Goal: Communication & Community: Share content

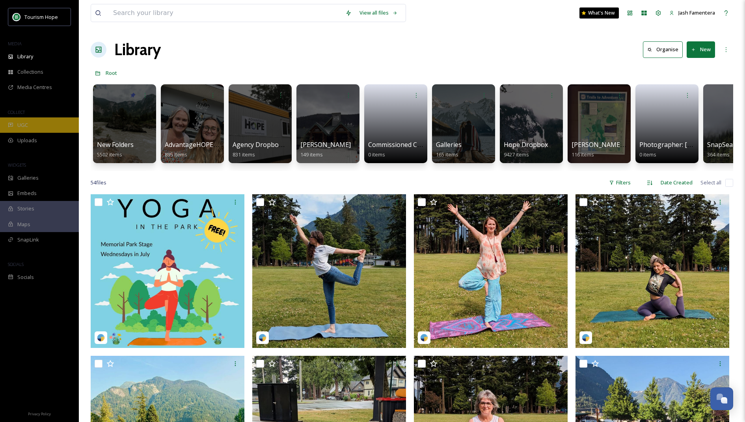
click at [50, 130] on div "UGC" at bounding box center [39, 124] width 79 height 15
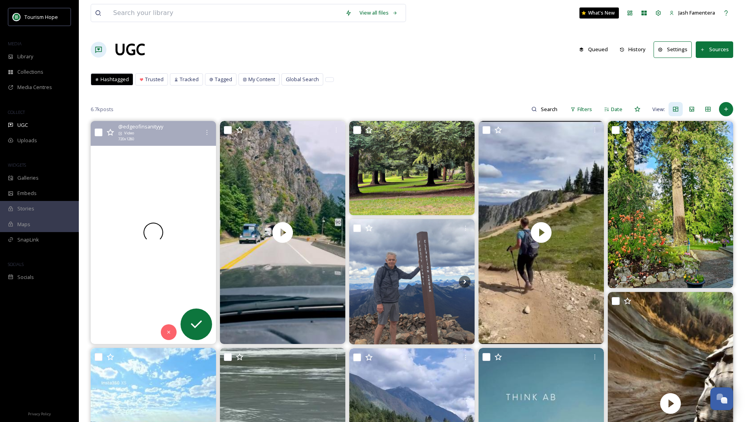
click at [161, 170] on div at bounding box center [153, 232] width 125 height 223
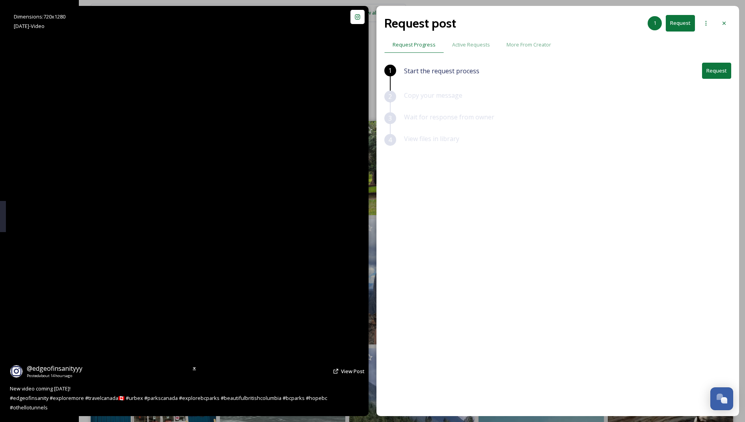
click at [214, 205] on video "New video coming next Tuesday! \a#edgeofinsanity #exploremore #travelcanada🇨🇦 #…" at bounding box center [187, 211] width 231 height 410
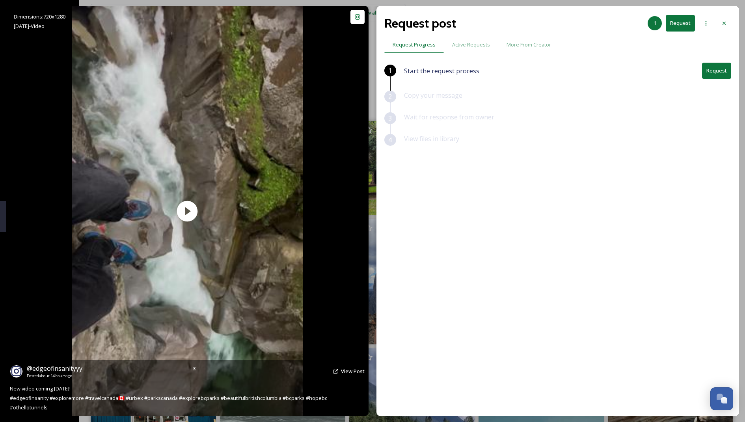
click at [348, 18] on div "Dimensions: 720 x [DATE] - Video @ edgeofinsanityyy Posted about 14 hours ago V…" at bounding box center [187, 211] width 363 height 410
click at [354, 19] on div "Show Instagram Post" at bounding box center [357, 17] width 14 height 14
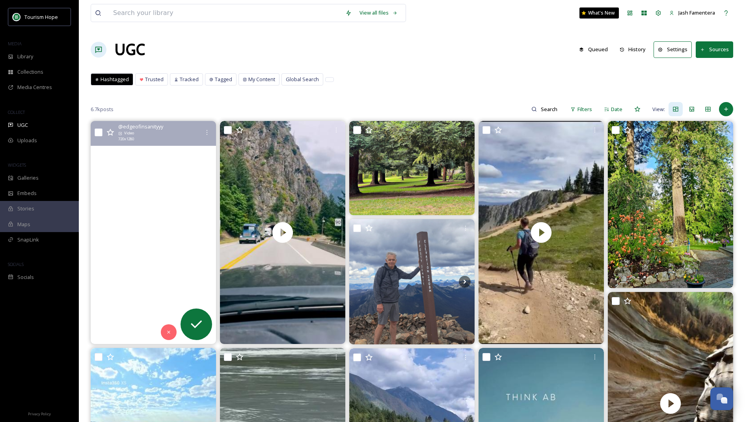
click at [172, 171] on video "New video coming next Tuesday! \a#edgeofinsanity #exploremore #travelcanada🇨🇦 #…" at bounding box center [153, 232] width 125 height 223
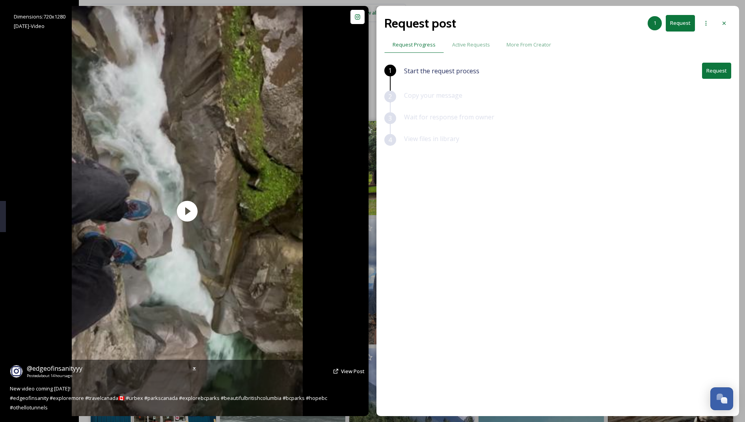
click at [341, 379] on div "@ edgeofinsanityyy Posted about 14 hours ago View Post" at bounding box center [187, 371] width 355 height 15
click at [350, 375] on span "View Post" at bounding box center [353, 371] width 24 height 7
click at [353, 375] on span "View Post" at bounding box center [353, 371] width 24 height 7
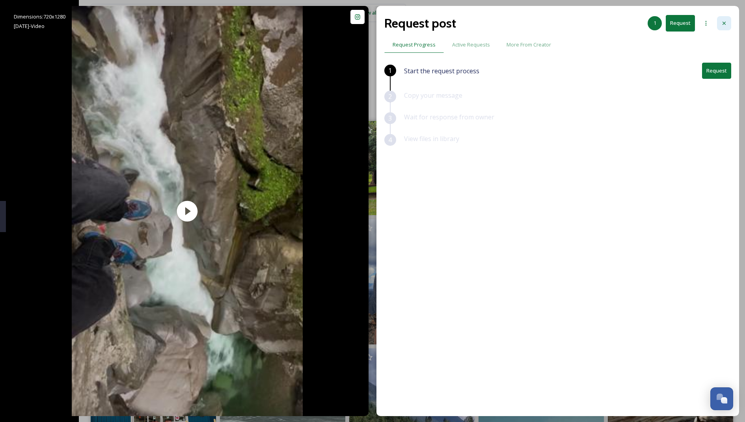
click at [719, 22] on div at bounding box center [724, 23] width 14 height 14
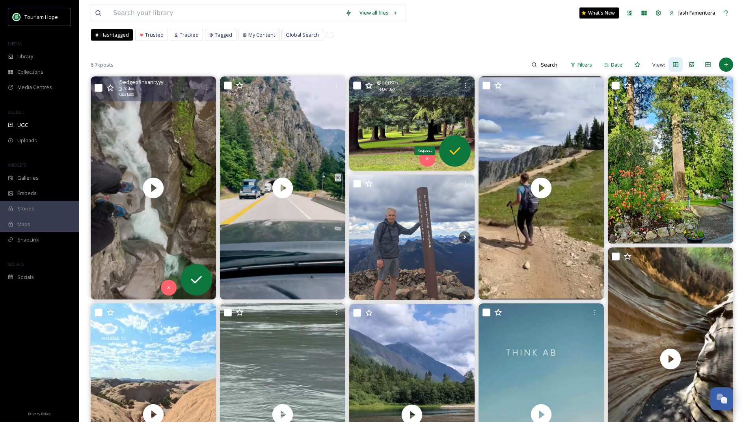
scroll to position [50, 0]
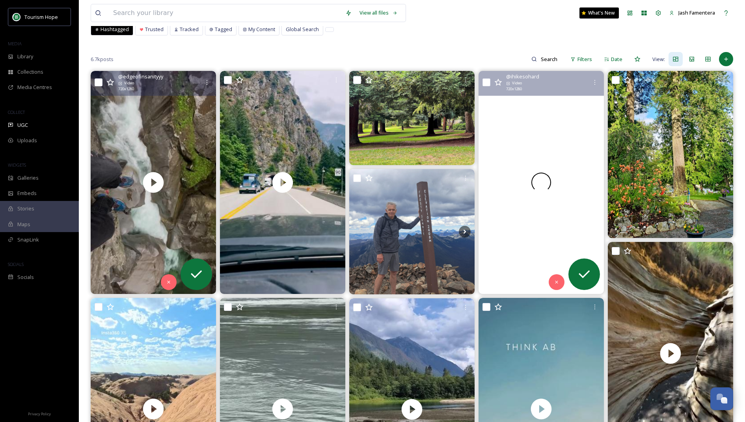
click at [553, 134] on video "We often wonder why we do this to ourselves...\a.\a.\a.\a.\a#manningpark #three…" at bounding box center [540, 182] width 125 height 223
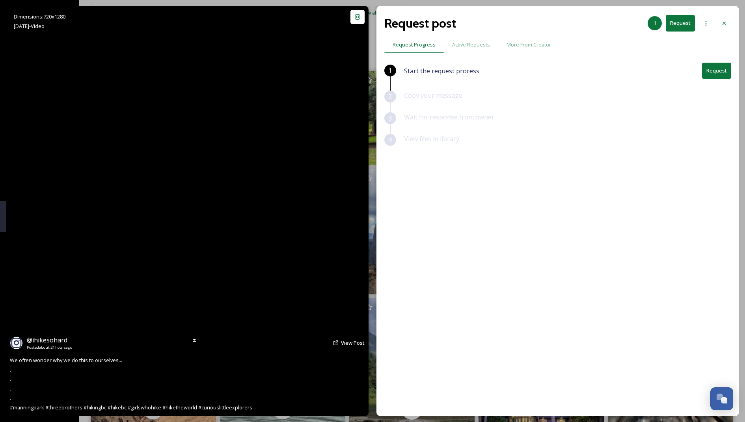
click at [248, 228] on video "We often wonder why we do this to ourselves...\a.\a.\a.\a.\a#manningpark #three…" at bounding box center [187, 211] width 231 height 410
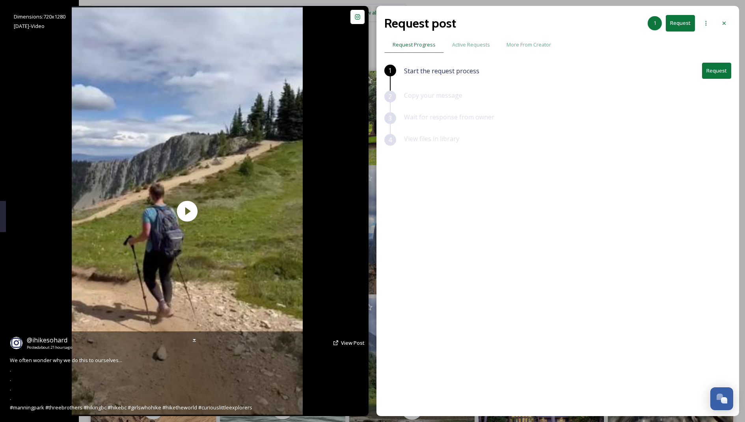
click at [336, 344] on icon at bounding box center [336, 343] width 6 height 6
click at [346, 344] on span "View Post" at bounding box center [353, 342] width 24 height 7
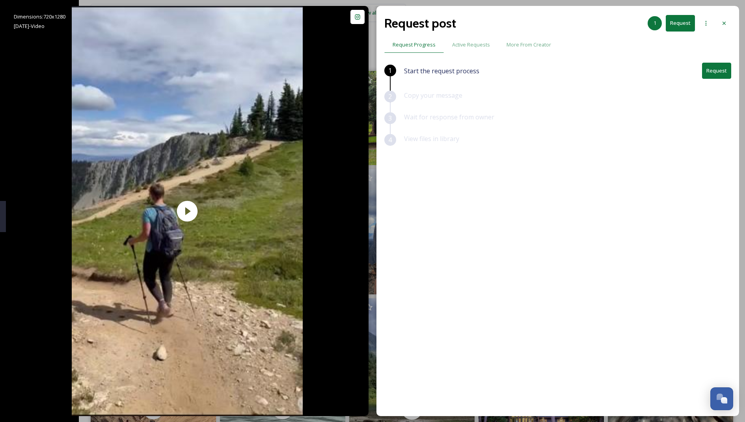
click at [711, 71] on button "Request" at bounding box center [716, 71] width 29 height 16
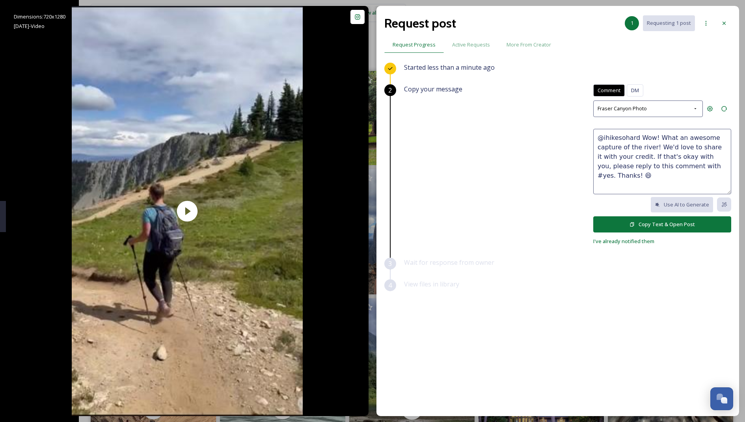
click at [633, 172] on textarea "@ihikesohard Wow! What an awesome capture of the river! We'd love to share it w…" at bounding box center [662, 161] width 138 height 65
drag, startPoint x: 658, startPoint y: 135, endPoint x: 657, endPoint y: 143, distance: 8.3
click at [658, 143] on textarea "@ihikesohard Wow! What an awesome capture of the river! We'd love to share it w…" at bounding box center [662, 161] width 138 height 65
drag, startPoint x: 638, startPoint y: 138, endPoint x: 656, endPoint y: 149, distance: 21.4
click at [656, 149] on textarea "@ihikesohard Wow! What an awesome capture of the river! We'd love to share it w…" at bounding box center [662, 161] width 138 height 65
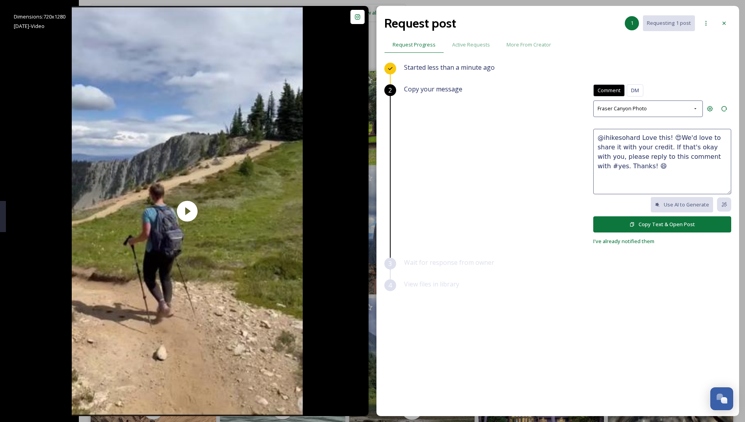
click at [596, 277] on div "Wait for response from owner" at bounding box center [567, 269] width 327 height 22
click at [653, 134] on textarea "@ihikesohard Love this! 😍We'd love to share it with your credit. If that's okay…" at bounding box center [662, 161] width 138 height 65
click at [662, 138] on textarea "@ihikesohard Love this! 😍We'd love to share it with your credit. If that's okay…" at bounding box center [662, 161] width 138 height 65
click at [674, 139] on textarea "@ihikesohard Love this! 😍We'd love to share it with your credit. If that's okay…" at bounding box center [662, 161] width 138 height 65
drag, startPoint x: 666, startPoint y: 148, endPoint x: 681, endPoint y: 136, distance: 19.1
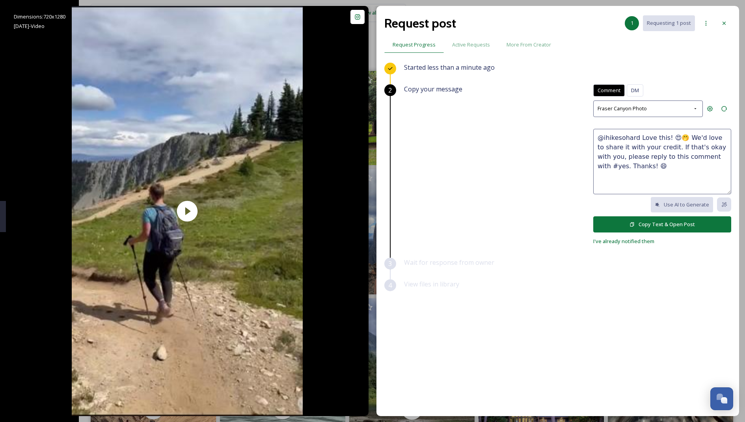
click at [681, 136] on textarea "@ihikesohard Love this! 😍🤭 We'd love to share it with your credit. If that's ok…" at bounding box center [662, 161] width 138 height 65
click at [695, 169] on textarea "@ihikesohard Love this! 😍🤭 Can we share this with your credit? If that's okay w…" at bounding box center [662, 161] width 138 height 65
type textarea "@ihikesohard Love this! 😍🤭 Can we share this with your credit? If that's okay w…"
click at [640, 224] on button "Copy Text & Open Post" at bounding box center [662, 224] width 138 height 16
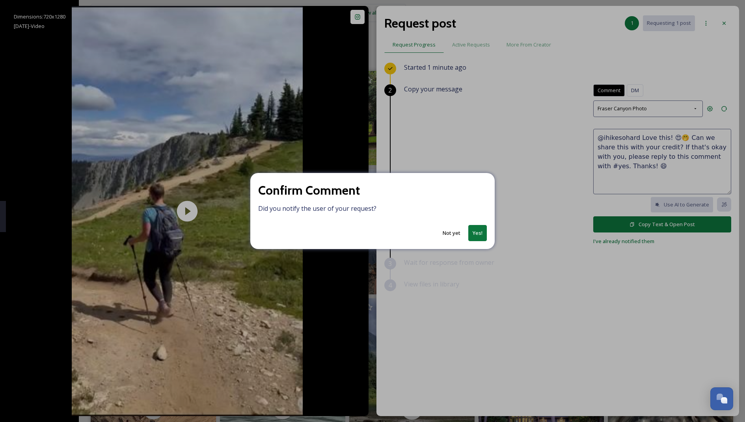
click at [477, 235] on button "Yes!" at bounding box center [477, 233] width 19 height 16
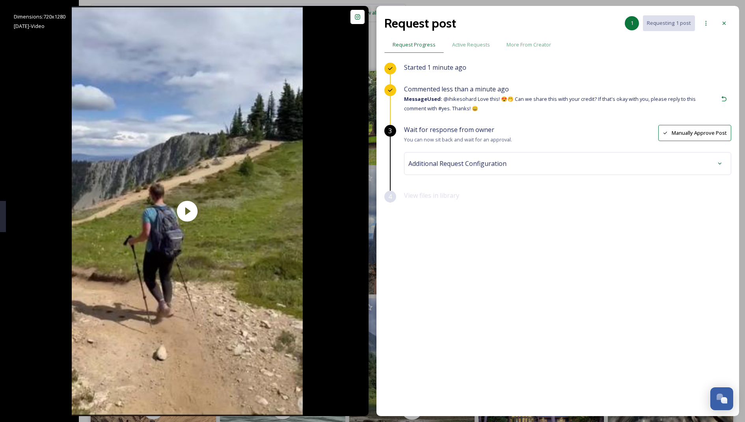
click at [482, 162] on span "Additional Request Configuration" at bounding box center [457, 163] width 98 height 9
click at [470, 223] on div "No tags" at bounding box center [567, 227] width 315 height 18
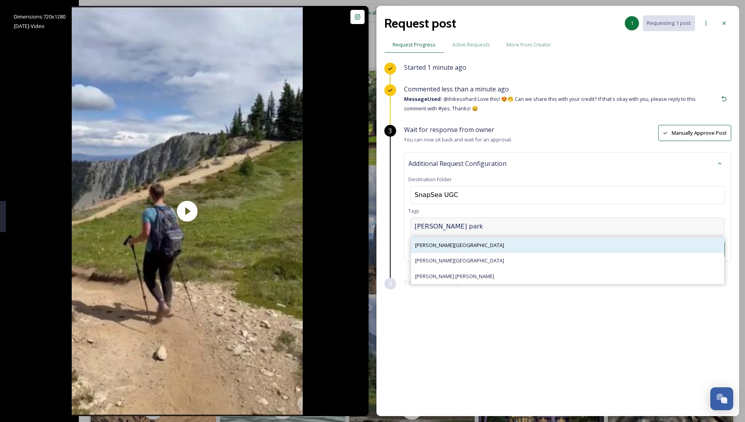
type input "[PERSON_NAME] park"
click at [425, 246] on span "[PERSON_NAME][GEOGRAPHIC_DATA]" at bounding box center [459, 245] width 89 height 7
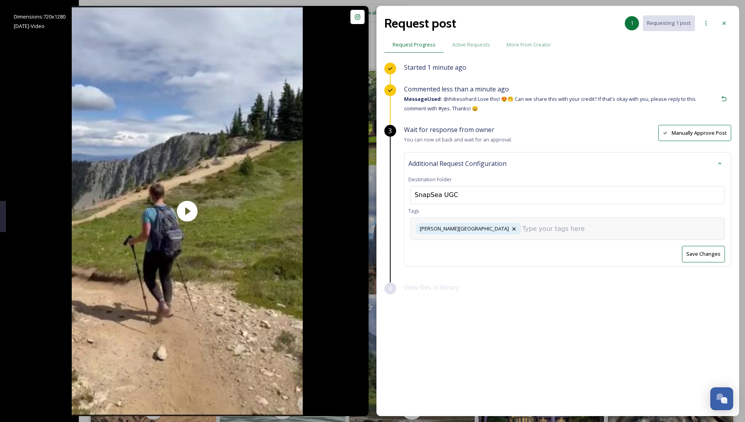
click at [471, 233] on div "[PERSON_NAME][GEOGRAPHIC_DATA]" at bounding box center [567, 229] width 315 height 22
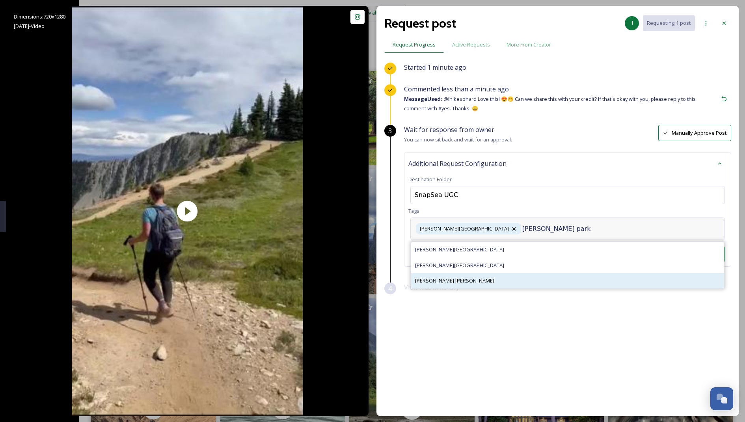
type input "[PERSON_NAME] park"
click at [452, 277] on span "[PERSON_NAME] [PERSON_NAME]" at bounding box center [454, 280] width 79 height 7
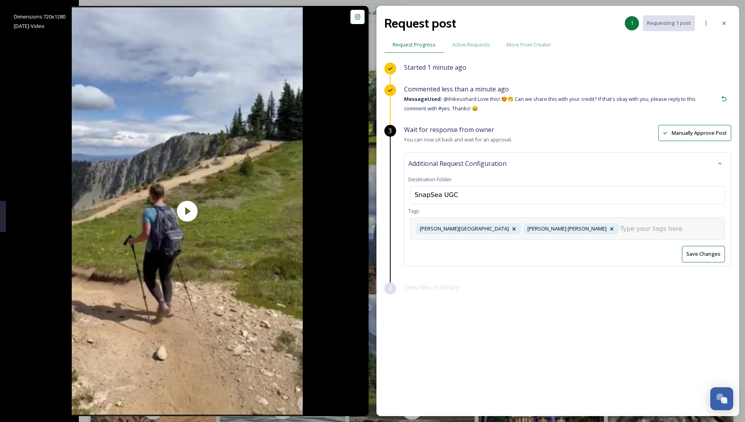
click at [620, 224] on input at bounding box center [659, 228] width 79 height 9
type input "j"
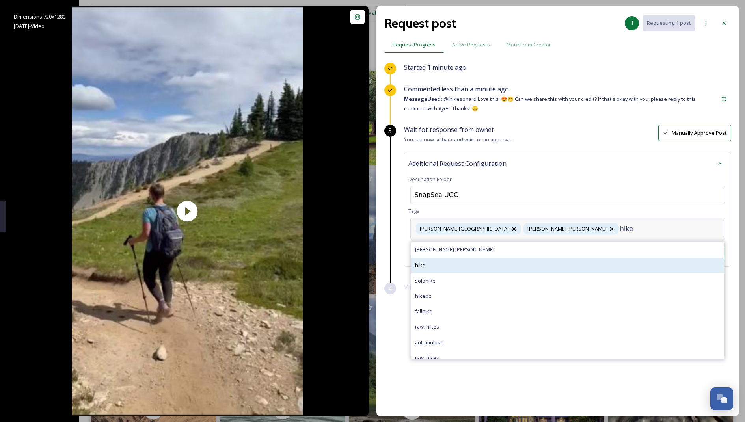
type input "hike"
click at [458, 263] on div "hike" at bounding box center [567, 265] width 313 height 15
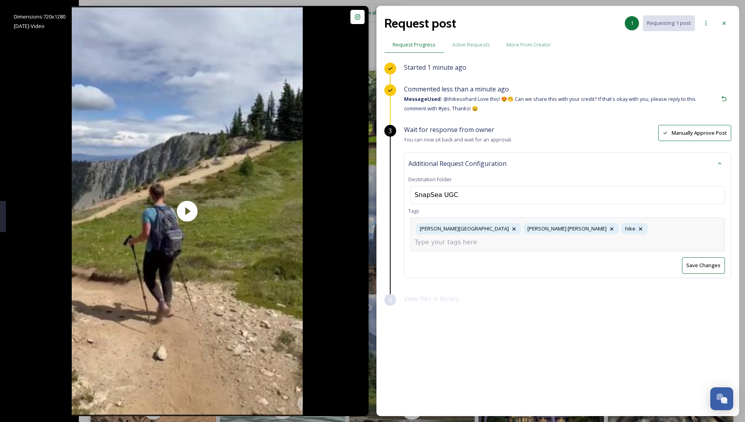
click at [575, 234] on div "[PERSON_NAME][GEOGRAPHIC_DATA][PERSON_NAME] hike hike" at bounding box center [567, 235] width 315 height 34
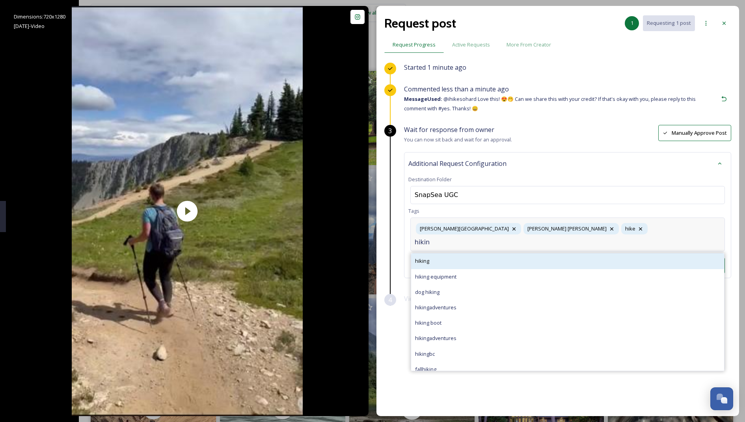
type input "hikin"
click at [506, 253] on div "hiking" at bounding box center [567, 260] width 313 height 15
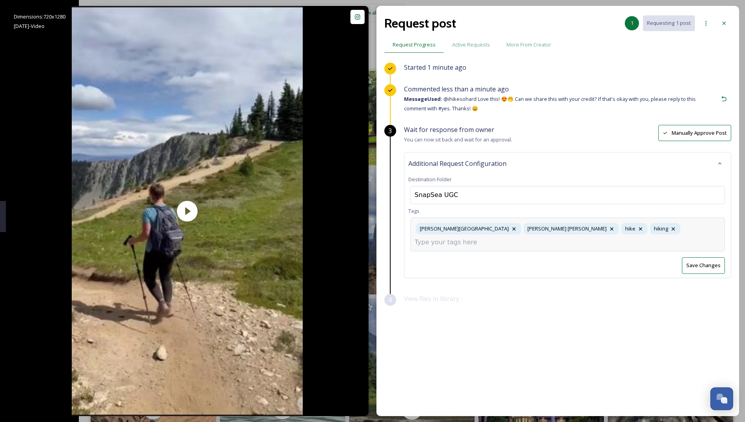
click at [710, 257] on button "Save Changes" at bounding box center [703, 265] width 43 height 16
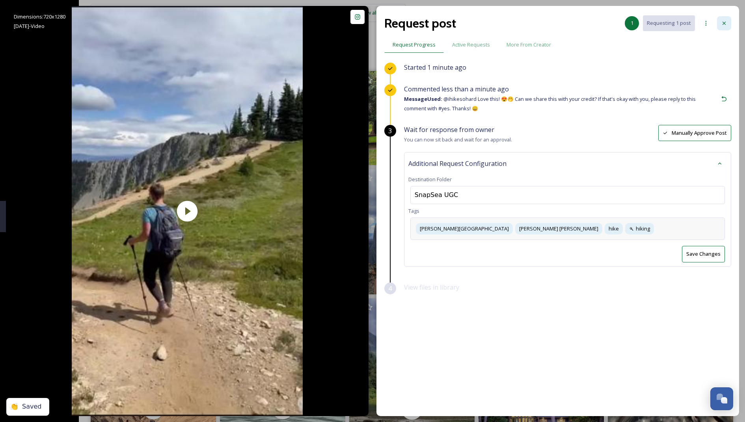
click at [722, 27] on div at bounding box center [724, 23] width 14 height 14
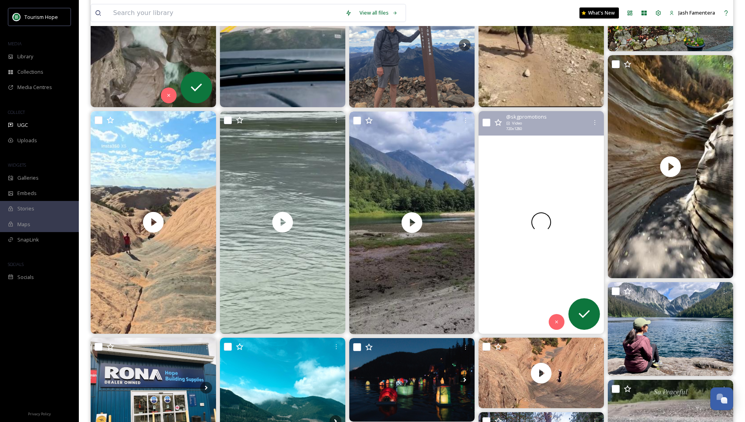
scroll to position [246, 0]
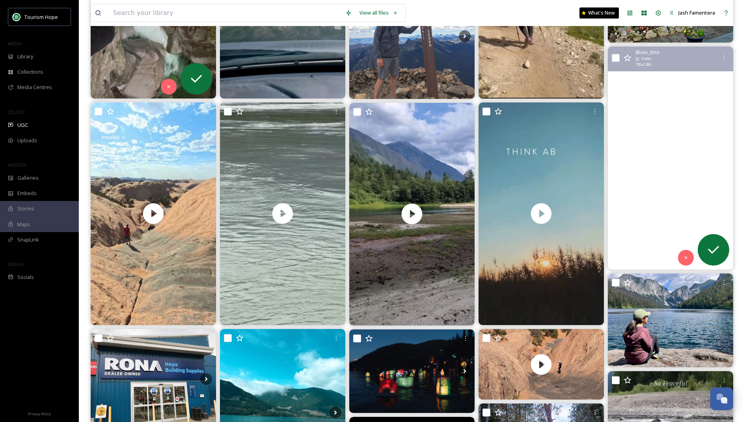
click at [650, 124] on video "Oggi ho esplorato Hell’s Gate National Park, un luogo che sembra uscito da un f…" at bounding box center [670, 158] width 125 height 223
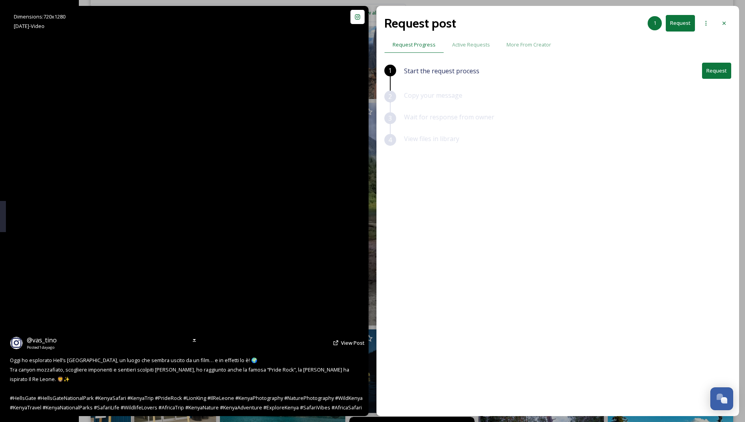
click at [225, 172] on video "Oggi ho esplorato Hell’s Gate National Park, un luogo che sembra uscito da un f…" at bounding box center [187, 211] width 231 height 410
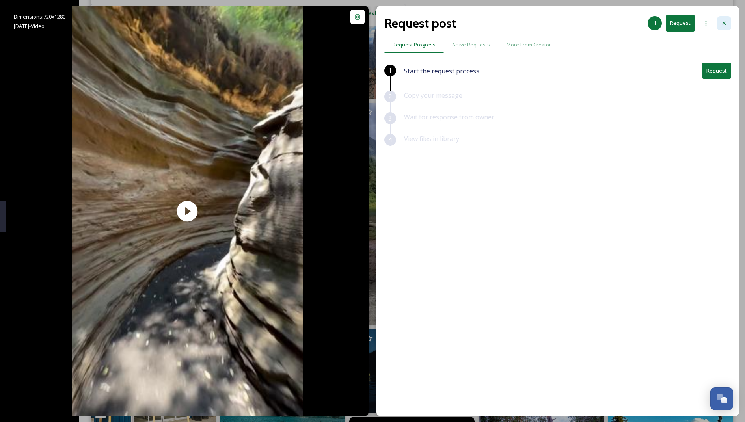
click at [719, 25] on div at bounding box center [724, 23] width 14 height 14
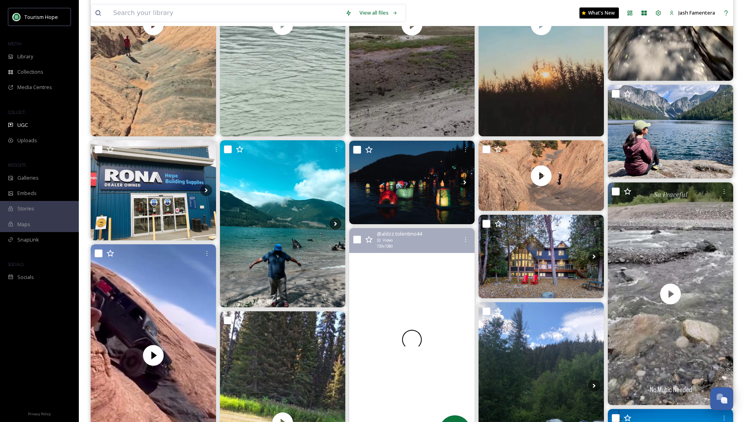
scroll to position [436, 0]
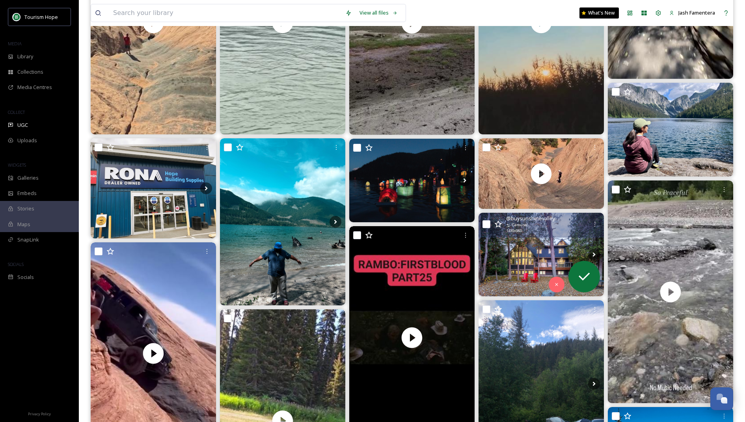
click at [536, 259] on img at bounding box center [540, 255] width 125 height 84
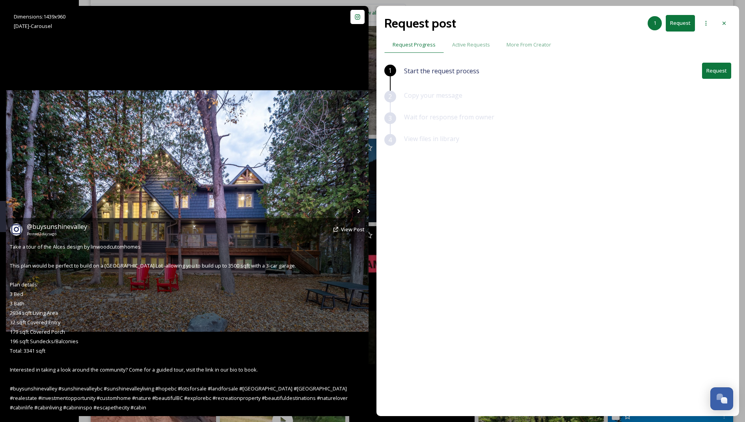
click at [186, 218] on div "@ buysunshinevalley Posted [DATE] View Post Take a tour of the Alces design by …" at bounding box center [187, 317] width 363 height 198
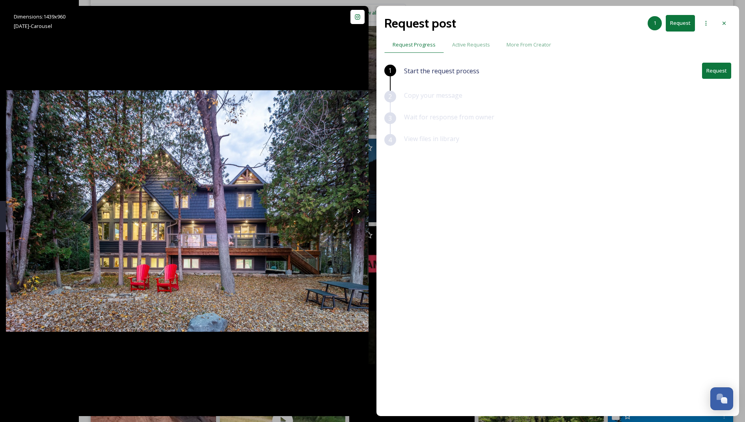
click at [705, 63] on button "Request" at bounding box center [716, 71] width 29 height 16
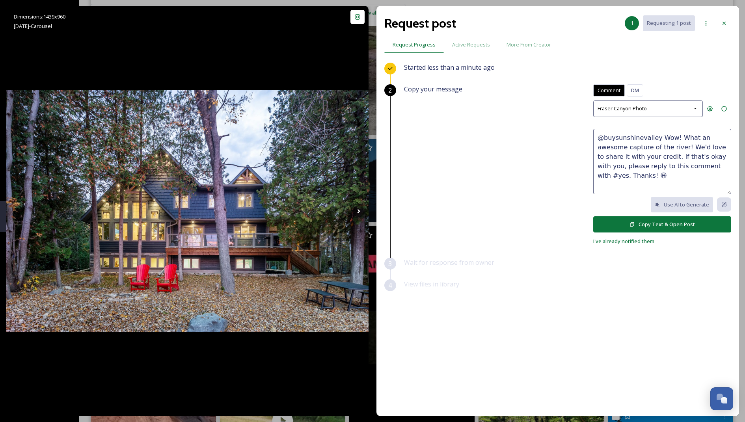
click at [653, 146] on textarea "@buysunshinevalley Wow! What an awesome capture of the river! We'd love to shar…" at bounding box center [662, 161] width 138 height 65
drag, startPoint x: 676, startPoint y: 137, endPoint x: 655, endPoint y: 143, distance: 22.3
click at [655, 143] on textarea "@buysunshinevalley Wow! What an awesome capture of the river! We'd love to shar…" at bounding box center [662, 161] width 138 height 65
type textarea "@buysunshinevalley Wow! Love this shot 😍We'd love to share it with your credit.…"
click at [622, 216] on button "Copy Text & Open Post" at bounding box center [662, 224] width 138 height 16
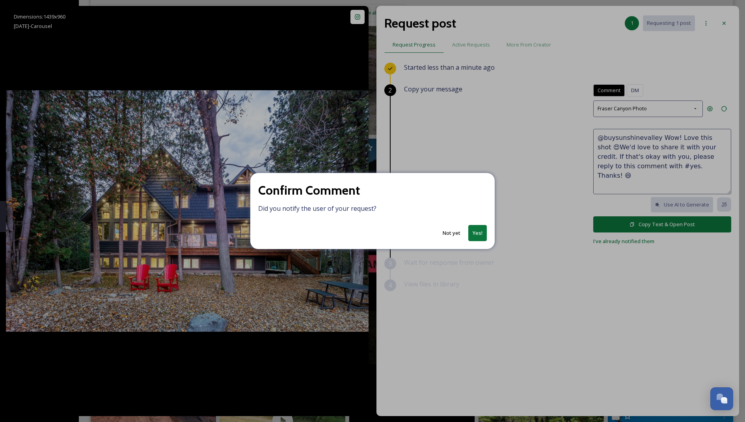
click at [476, 227] on button "Yes!" at bounding box center [477, 233] width 19 height 16
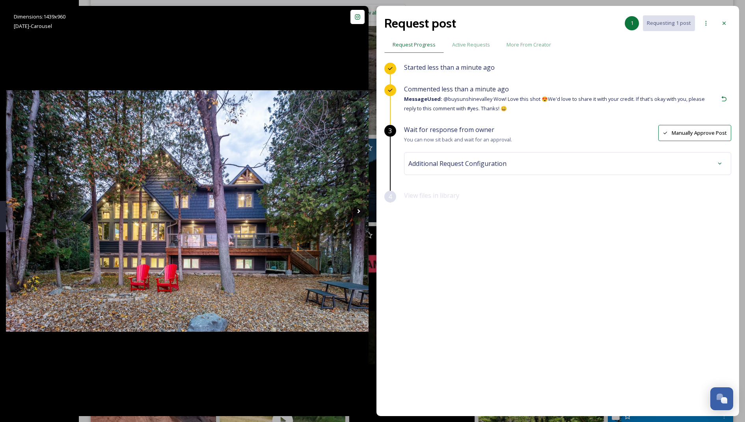
click at [514, 165] on div "Additional Request Configuration" at bounding box center [567, 163] width 318 height 14
click at [477, 220] on div "No tags" at bounding box center [567, 227] width 315 height 18
click at [477, 220] on div at bounding box center [567, 227] width 315 height 18
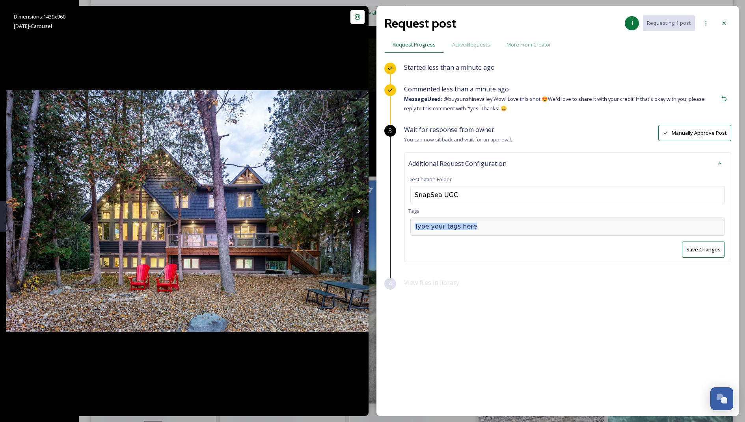
scroll to position [849, 0]
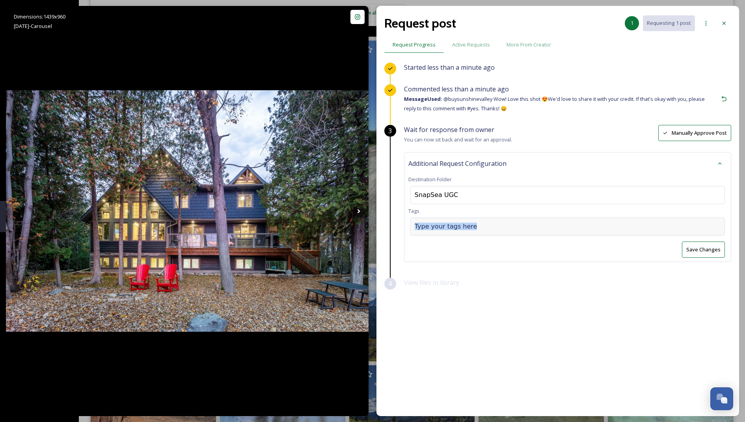
click at [451, 227] on input at bounding box center [454, 226] width 79 height 9
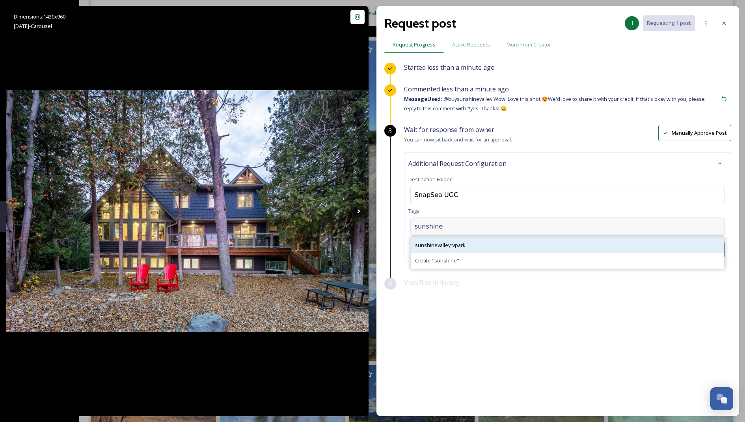
type input "sunshine"
click at [463, 247] on span "sunshinevalleyrvpark" at bounding box center [440, 245] width 50 height 7
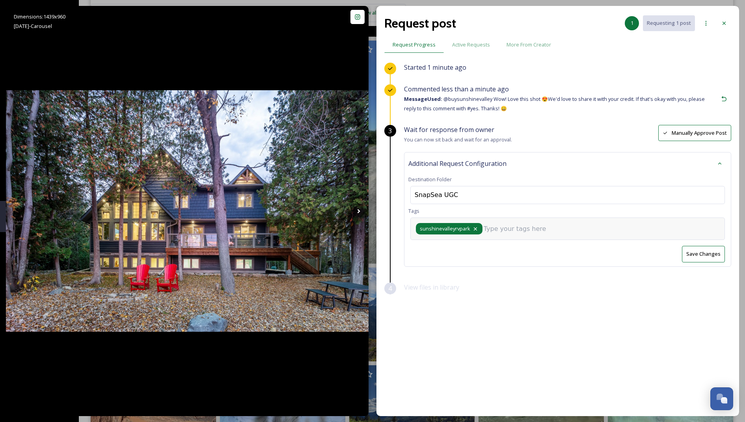
click at [474, 226] on icon at bounding box center [475, 229] width 6 height 6
click at [473, 228] on input at bounding box center [454, 226] width 79 height 9
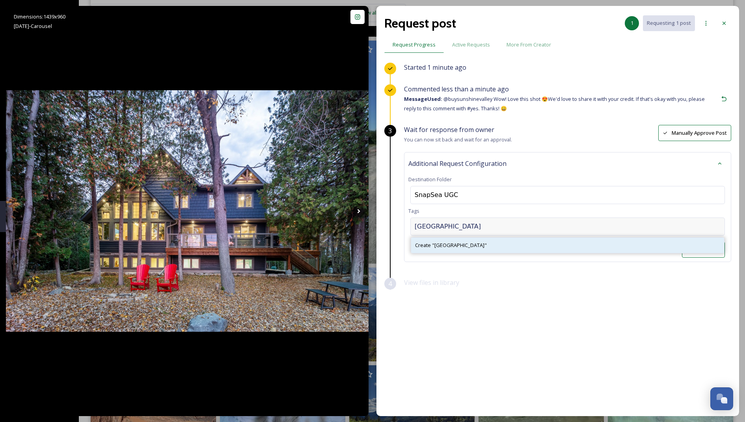
type input "[GEOGRAPHIC_DATA]"
click at [449, 247] on span "Create " [GEOGRAPHIC_DATA] "" at bounding box center [451, 245] width 72 height 7
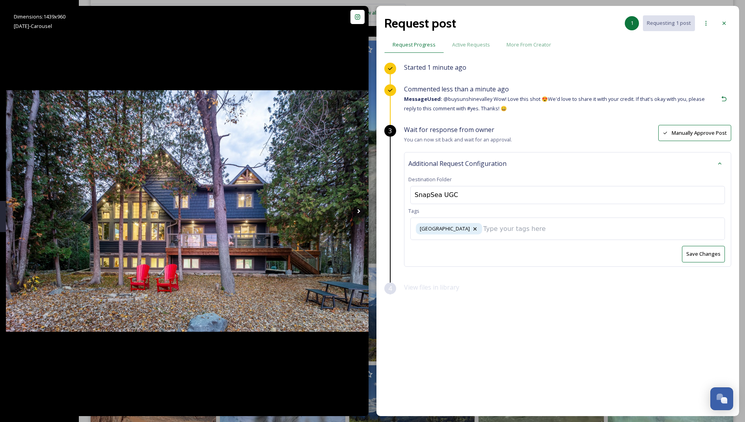
click at [702, 259] on button "Save Changes" at bounding box center [703, 254] width 43 height 16
click at [724, 30] on div "Request post 1 Requesting 1 post" at bounding box center [557, 23] width 347 height 19
click at [719, 23] on div at bounding box center [724, 23] width 14 height 14
